Goal: Use online tool/utility: Use online tool/utility

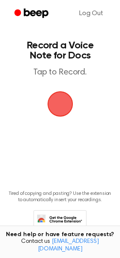
click at [51, 96] on span "button" at bounding box center [59, 103] width 27 height 27
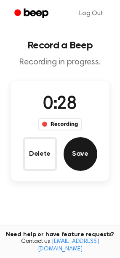
click at [82, 162] on button "Save" at bounding box center [81, 154] width 34 height 34
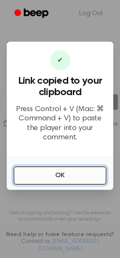
click at [79, 166] on button "OK" at bounding box center [59, 175] width 93 height 19
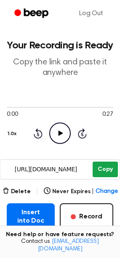
click at [100, 172] on button "Copy" at bounding box center [105, 170] width 25 height 16
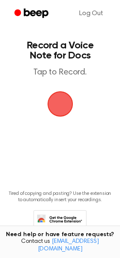
click at [55, 101] on span "button" at bounding box center [60, 104] width 40 height 40
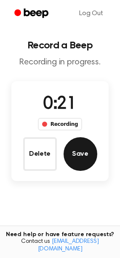
click at [83, 168] on button "Save" at bounding box center [81, 154] width 34 height 34
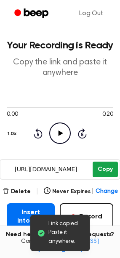
click at [99, 167] on button "Copy" at bounding box center [105, 170] width 25 height 16
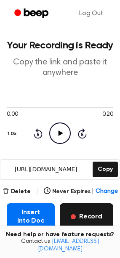
click at [75, 213] on button "Record" at bounding box center [86, 216] width 53 height 27
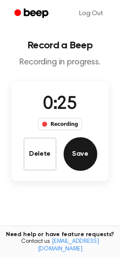
click at [69, 153] on button "Save" at bounding box center [81, 154] width 34 height 34
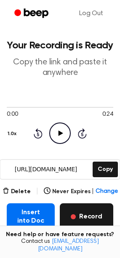
click at [107, 220] on button "Record" at bounding box center [86, 216] width 53 height 27
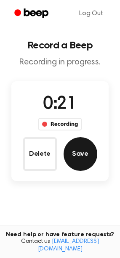
click at [91, 152] on button "Save" at bounding box center [81, 154] width 34 height 34
